Goal: Information Seeking & Learning: Learn about a topic

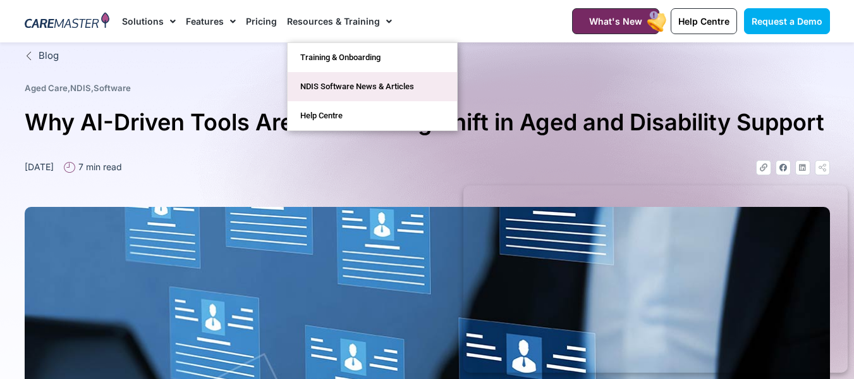
click at [372, 89] on link "NDIS Software News & Articles" at bounding box center [372, 86] width 169 height 29
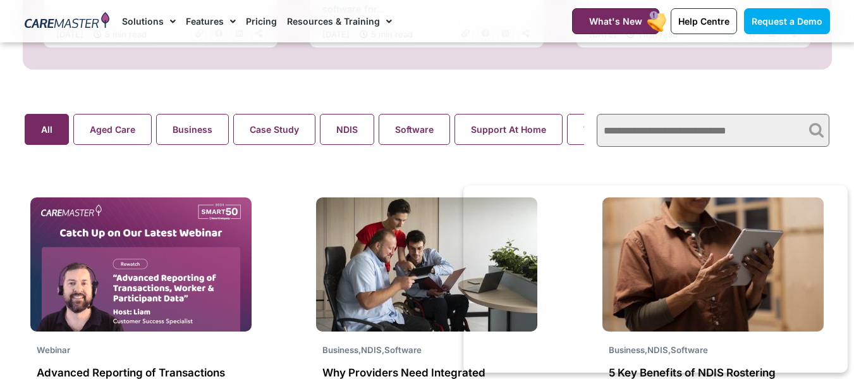
scroll to position [830, 0]
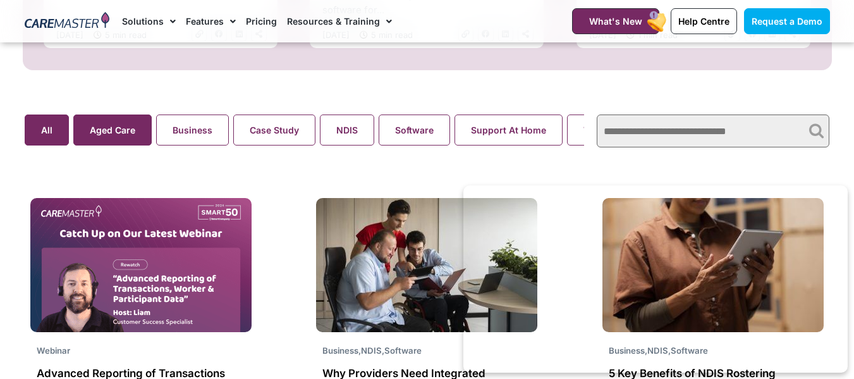
click at [146, 139] on button "Aged Care" at bounding box center [112, 129] width 78 height 31
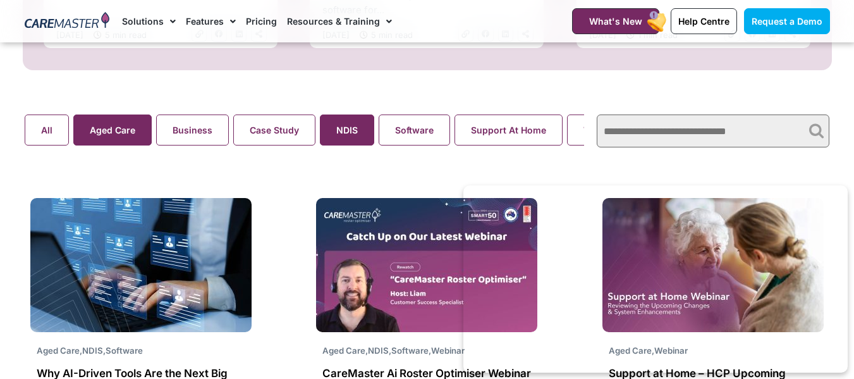
click at [344, 128] on button "NDIS" at bounding box center [347, 129] width 54 height 31
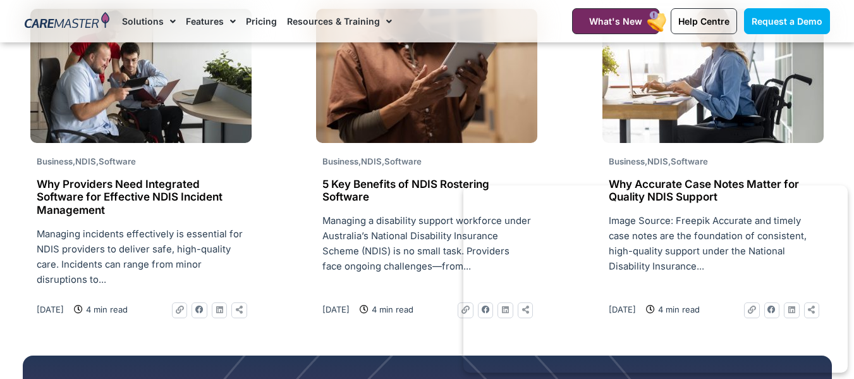
scroll to position [1018, 0]
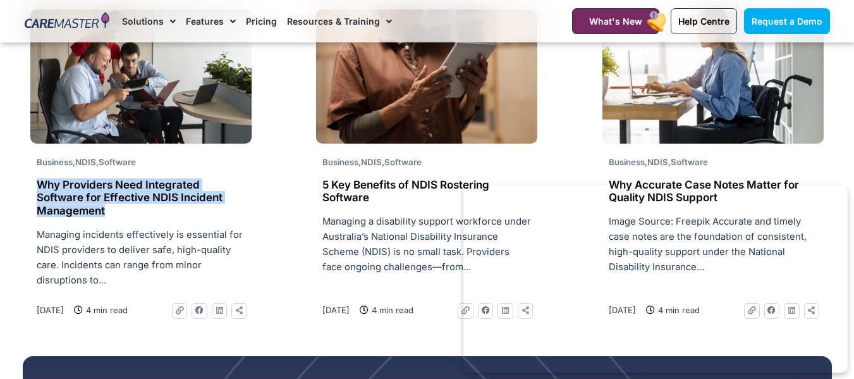
drag, startPoint x: 122, startPoint y: 212, endPoint x: 30, endPoint y: 189, distance: 95.2
click at [30, 189] on div "Why Providers Need Integrated Software for Effective NDIS Incident Management" at bounding box center [140, 197] width 221 height 39
